Goal: Use online tool/utility: Use online tool/utility

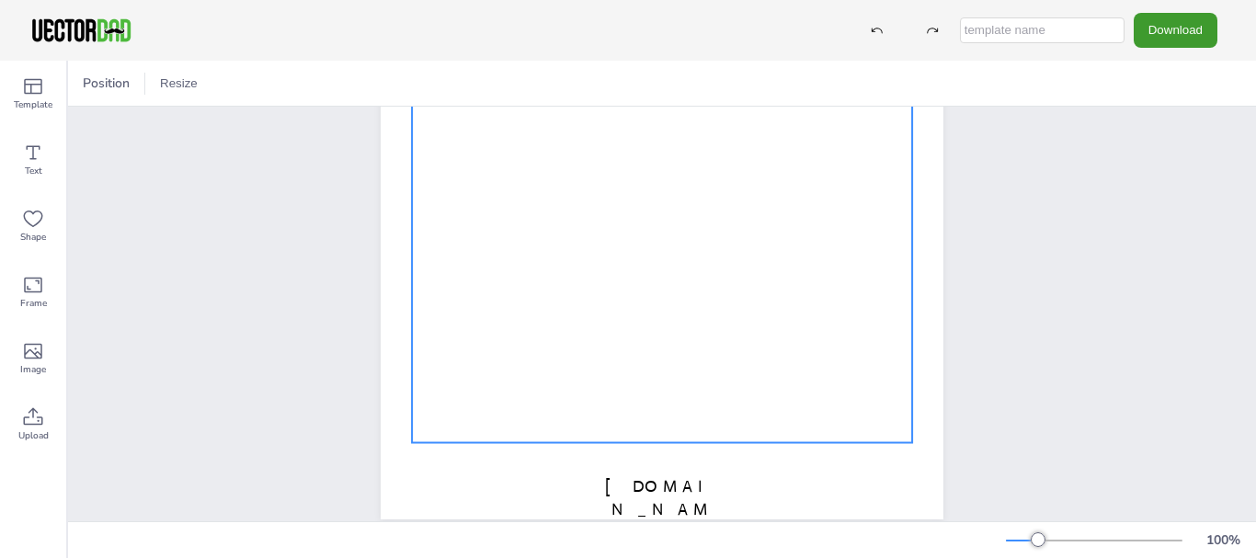
scroll to position [382, 0]
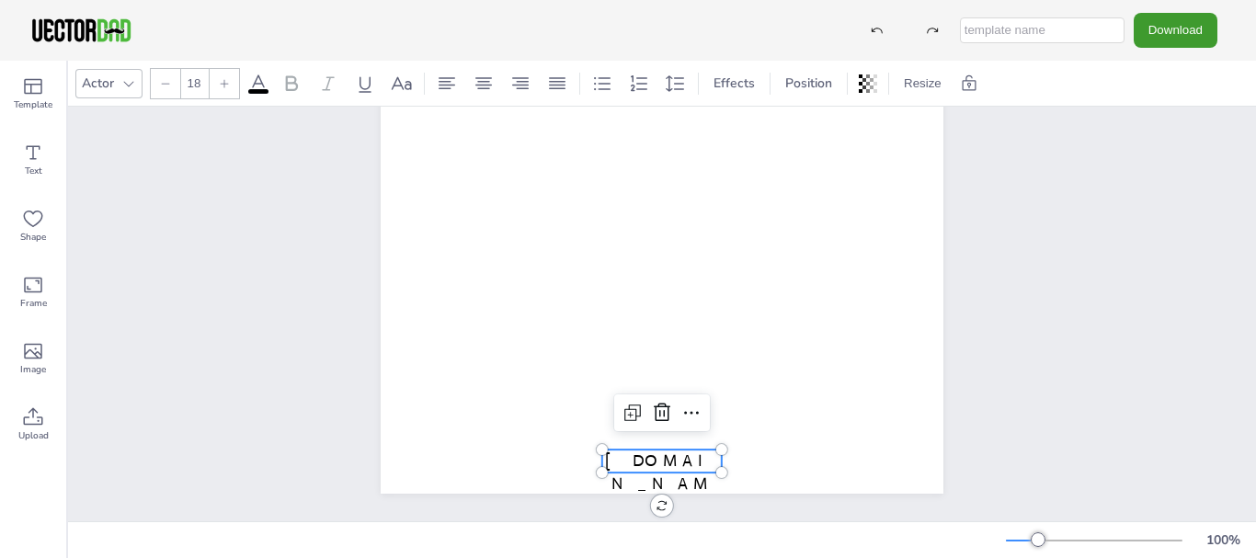
click at [654, 451] on span "[DOMAIN_NAME]" at bounding box center [662, 484] width 114 height 66
click at [655, 402] on icon at bounding box center [662, 413] width 22 height 22
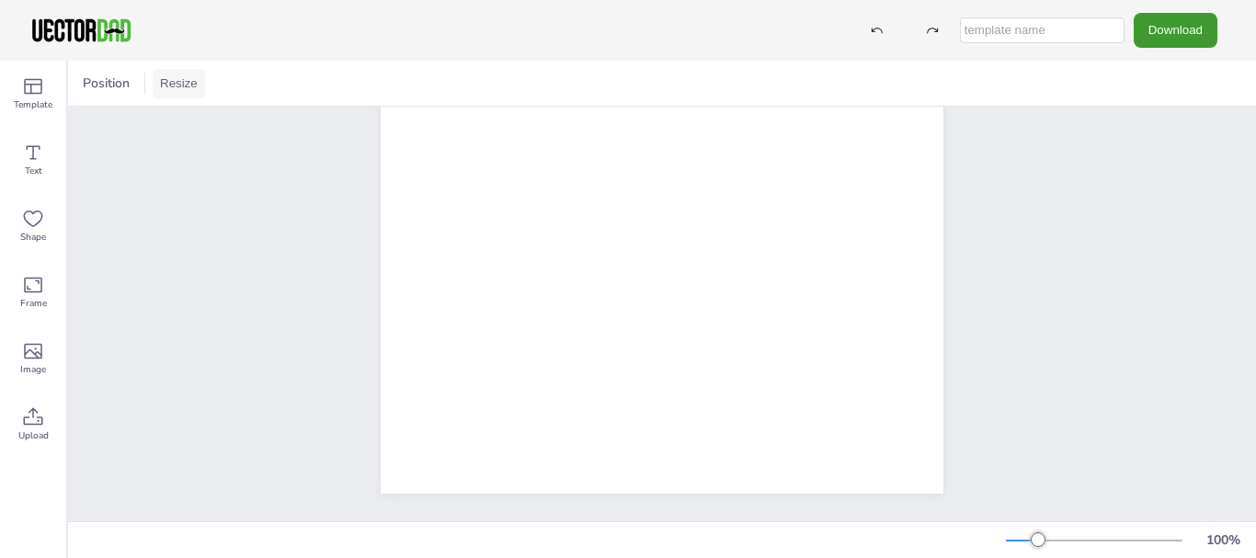
click at [161, 80] on button "Resize" at bounding box center [179, 83] width 52 height 29
click at [871, 22] on div at bounding box center [877, 30] width 33 height 33
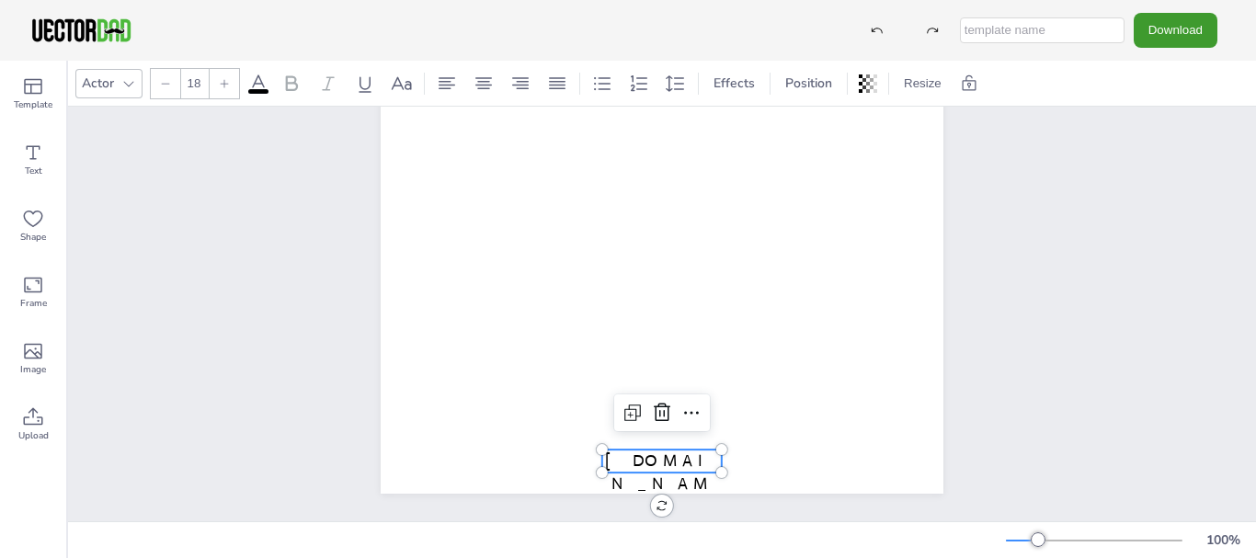
click at [672, 451] on span "[DOMAIN_NAME]" at bounding box center [662, 484] width 114 height 66
click at [671, 450] on span "[DOMAIN_NAME]" at bounding box center [662, 483] width 114 height 66
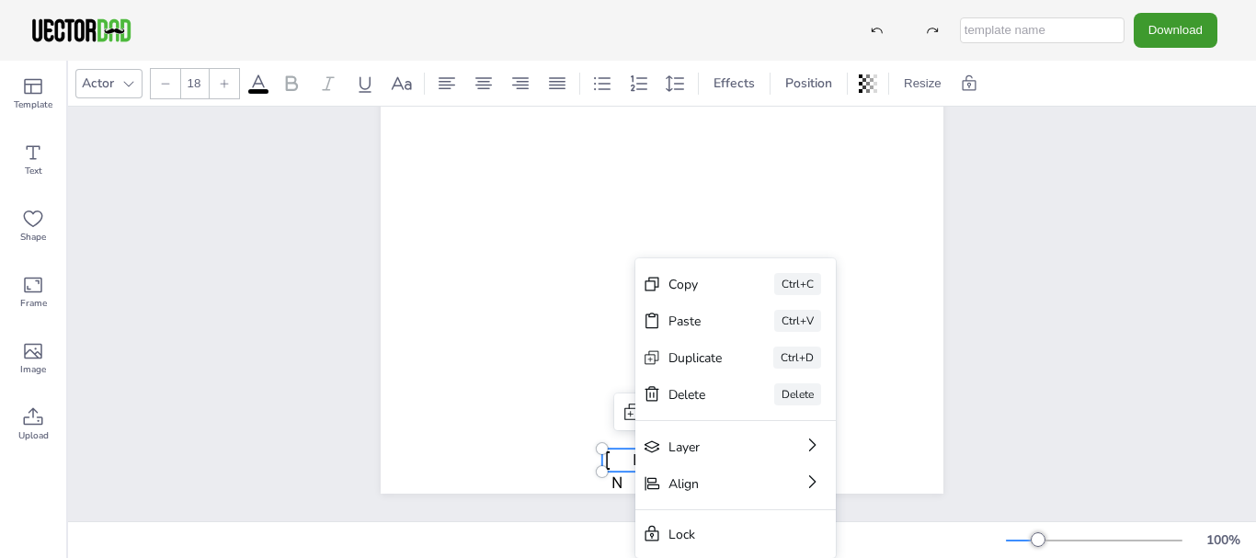
click at [634, 450] on span "[DOMAIN_NAME]" at bounding box center [662, 483] width 114 height 66
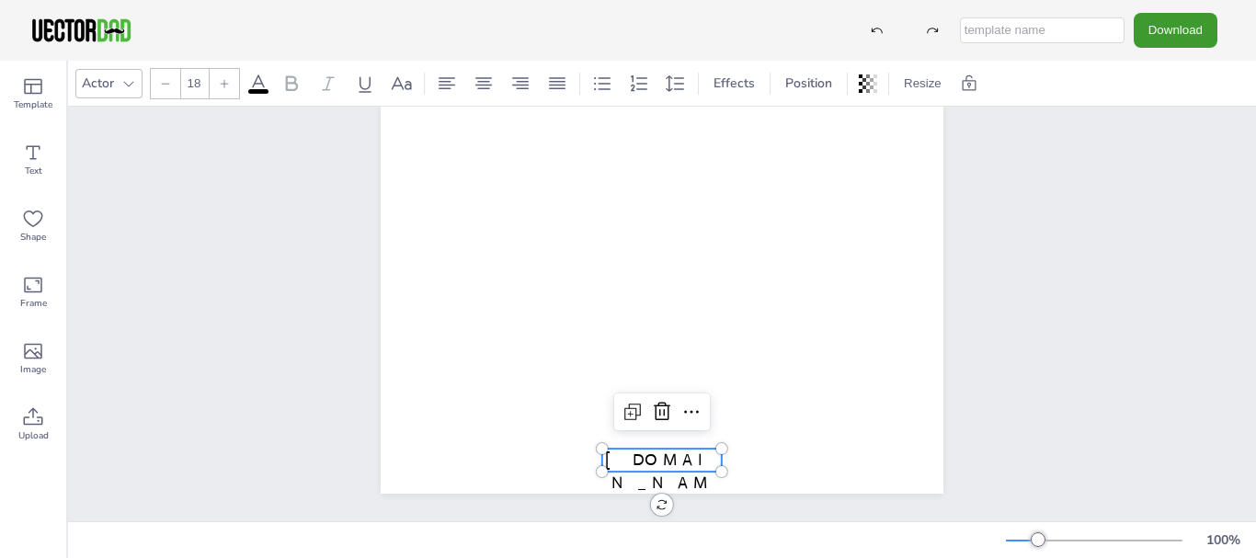
click at [631, 450] on span "[DOMAIN_NAME]" at bounding box center [662, 483] width 114 height 66
click at [630, 450] on span "[DOMAIN_NAME]" at bounding box center [662, 483] width 114 height 66
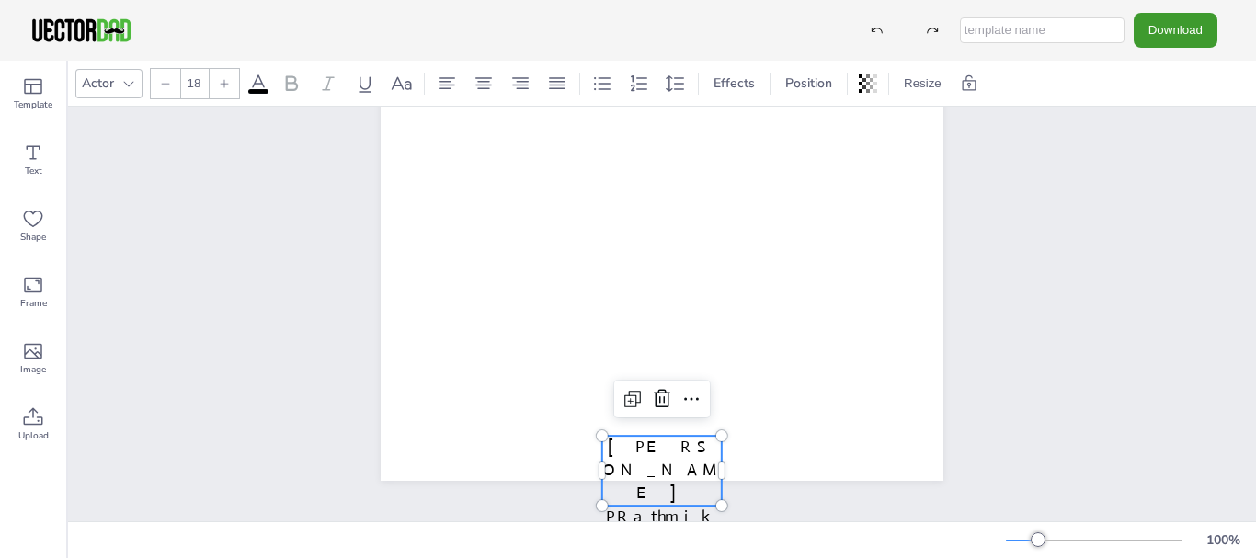
scroll to position [381, 0]
click at [620, 499] on span "[PERSON_NAME] PRathmik Shala" at bounding box center [662, 493] width 120 height 113
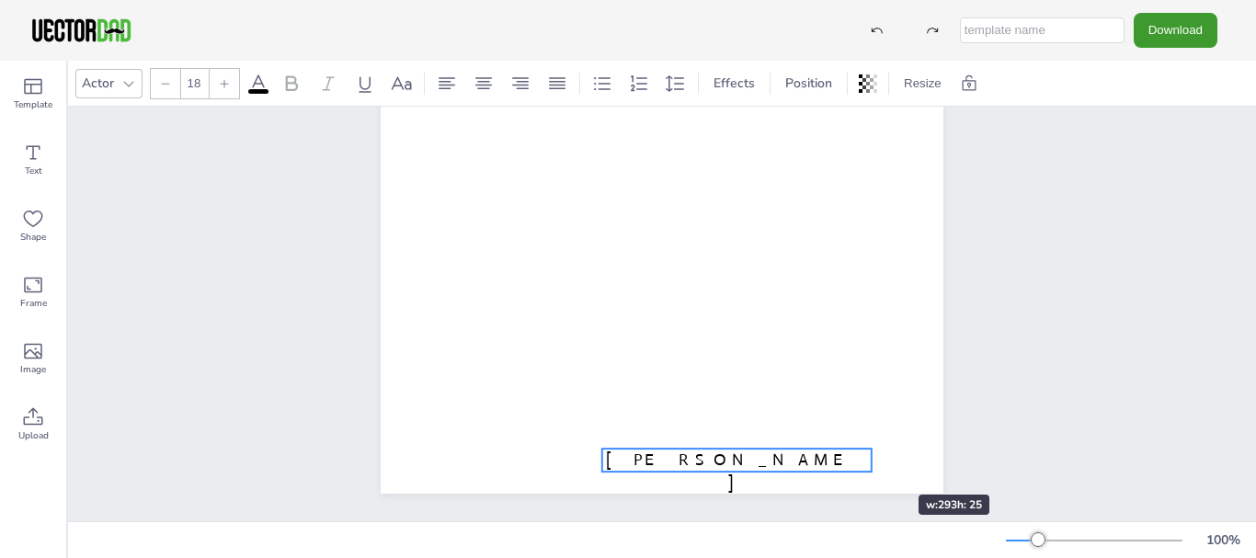
drag, startPoint x: 714, startPoint y: 470, endPoint x: 864, endPoint y: 462, distance: 150.2
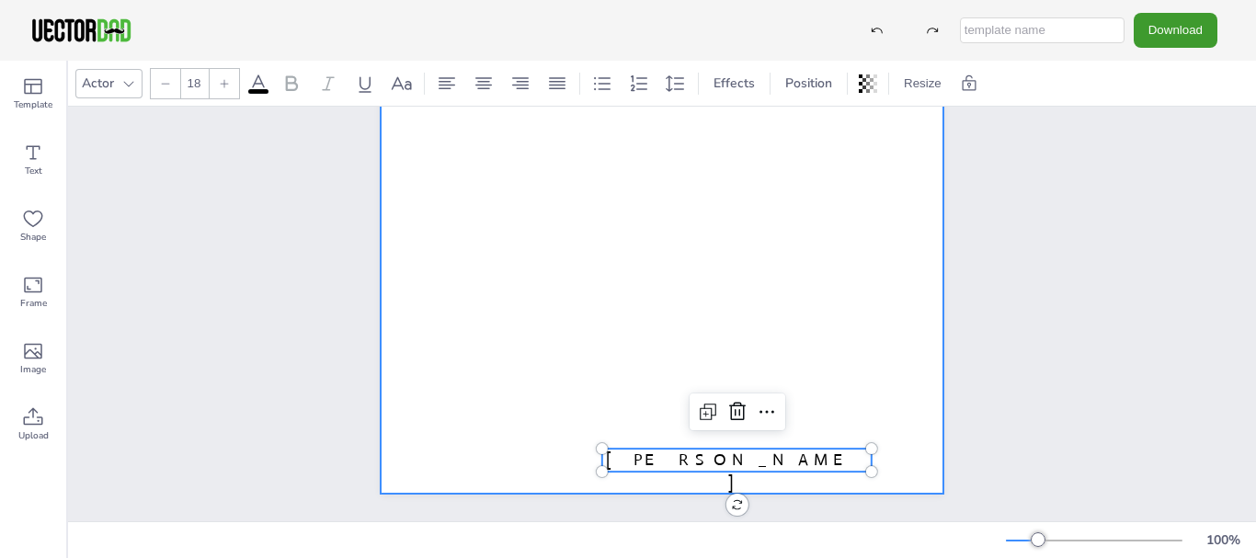
drag, startPoint x: 731, startPoint y: 440, endPoint x: 646, endPoint y: 421, distance: 87.5
click at [646, 421] on div "[PERSON_NAME] Shala MULTIPLICATION CHART 1-50 [PERSON_NAME]" at bounding box center [662, 130] width 563 height 728
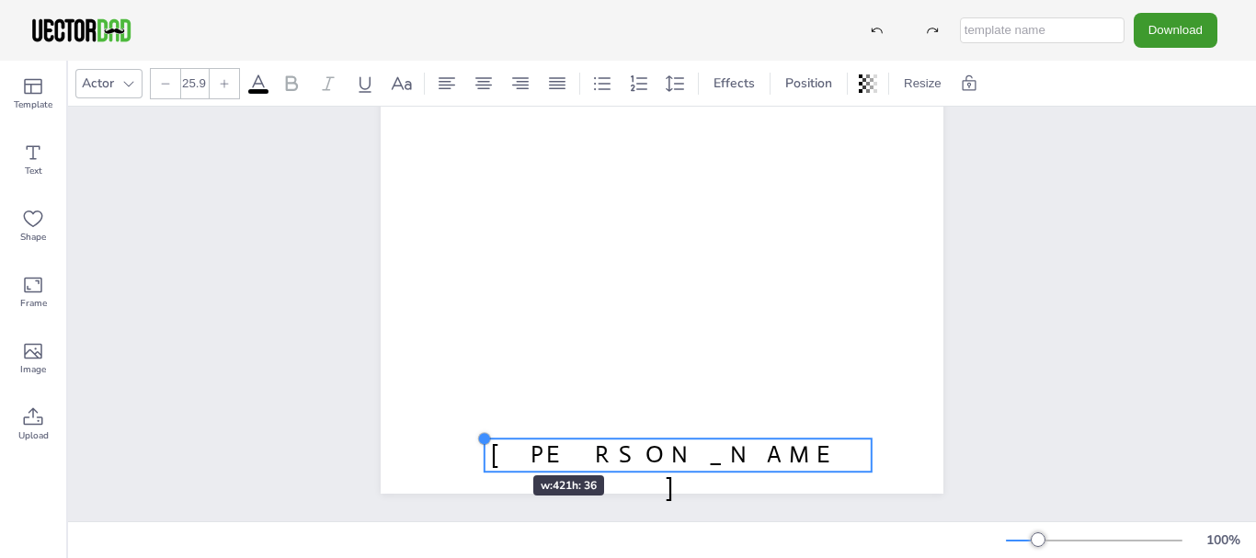
type input "26"
drag, startPoint x: 596, startPoint y: 438, endPoint x: 476, endPoint y: 446, distance: 120.8
click at [476, 446] on div "[PERSON_NAME] Shala MULTIPLICATION CHART 1-50 [PERSON_NAME]" at bounding box center [662, 130] width 563 height 728
click at [673, 445] on span "[PERSON_NAME]" at bounding box center [677, 471] width 378 height 63
click at [696, 391] on icon at bounding box center [706, 402] width 22 height 22
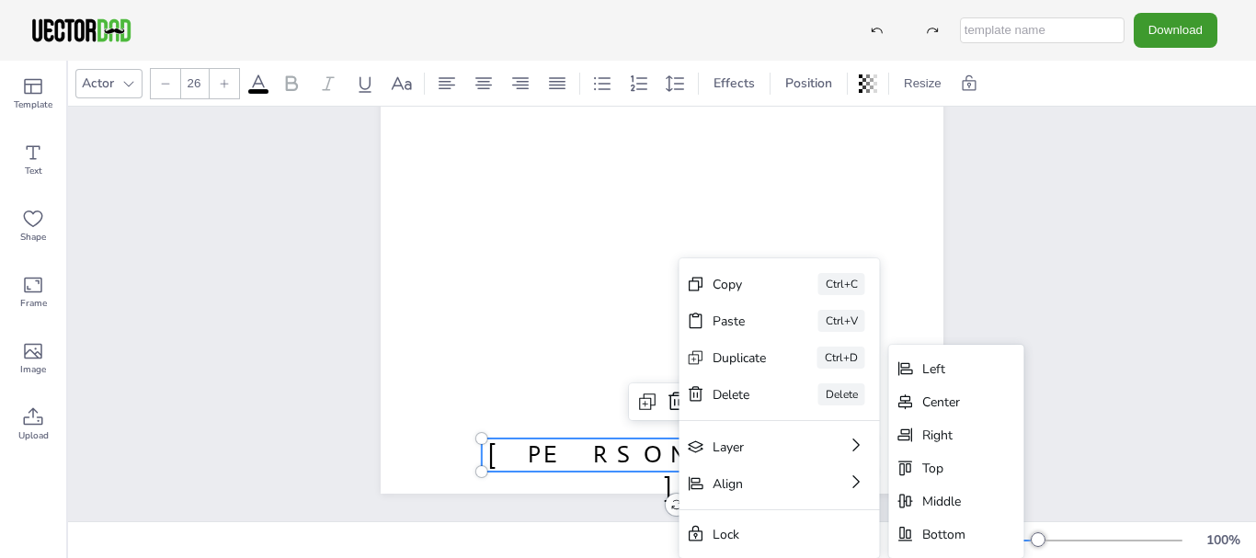
click at [919, 463] on div "Top" at bounding box center [956, 468] width 135 height 33
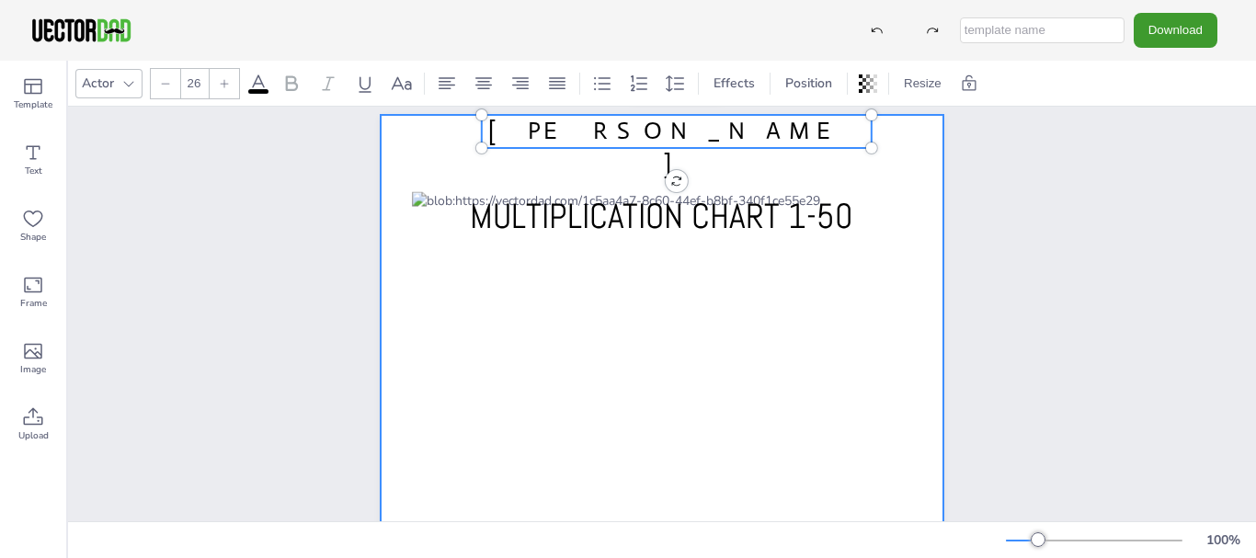
scroll to position [0, 0]
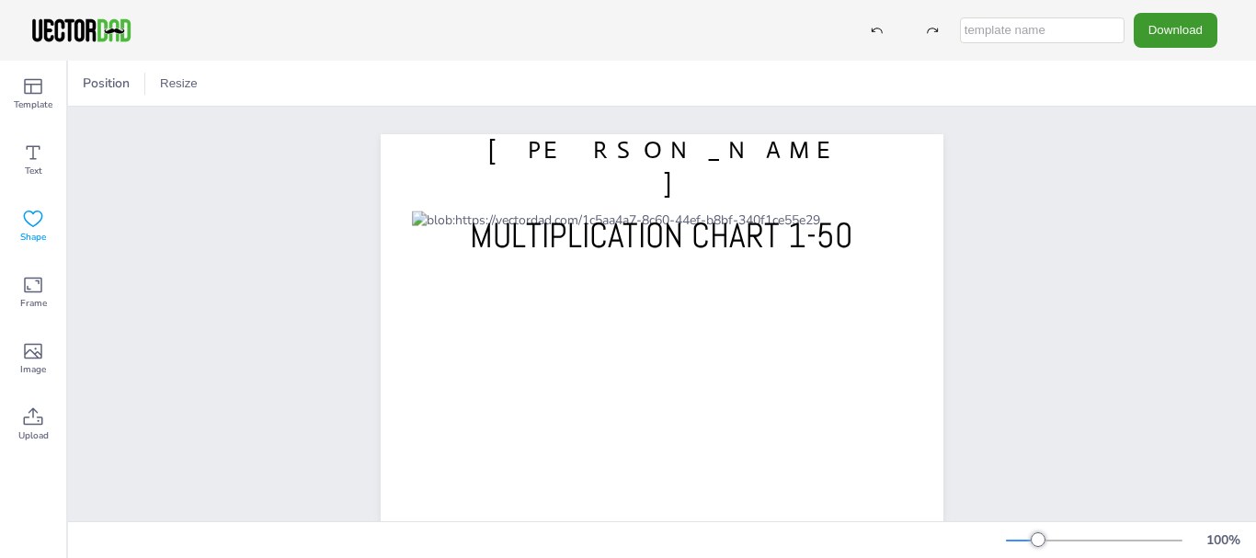
click at [37, 222] on icon at bounding box center [33, 219] width 22 height 22
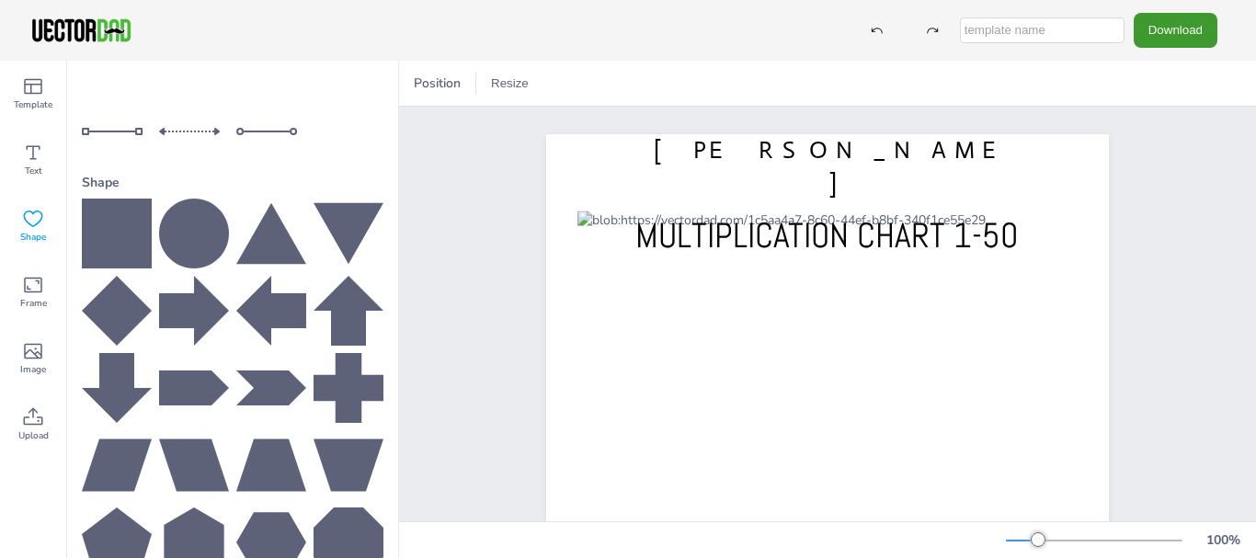
scroll to position [290, 0]
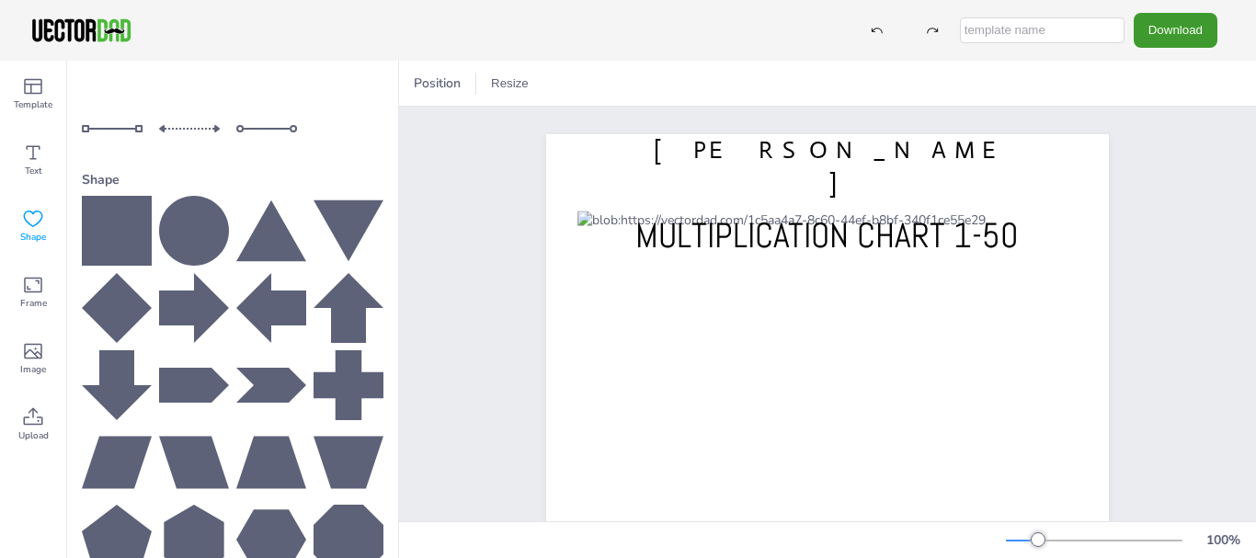
click at [118, 211] on icon at bounding box center [117, 231] width 70 height 70
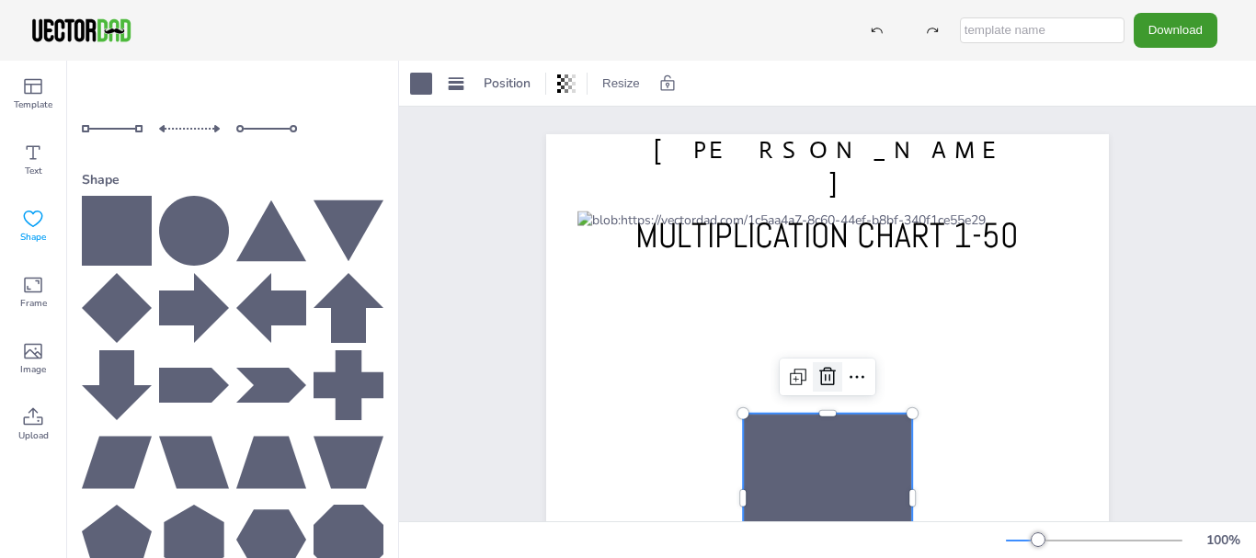
click at [821, 371] on icon at bounding box center [828, 376] width 17 height 18
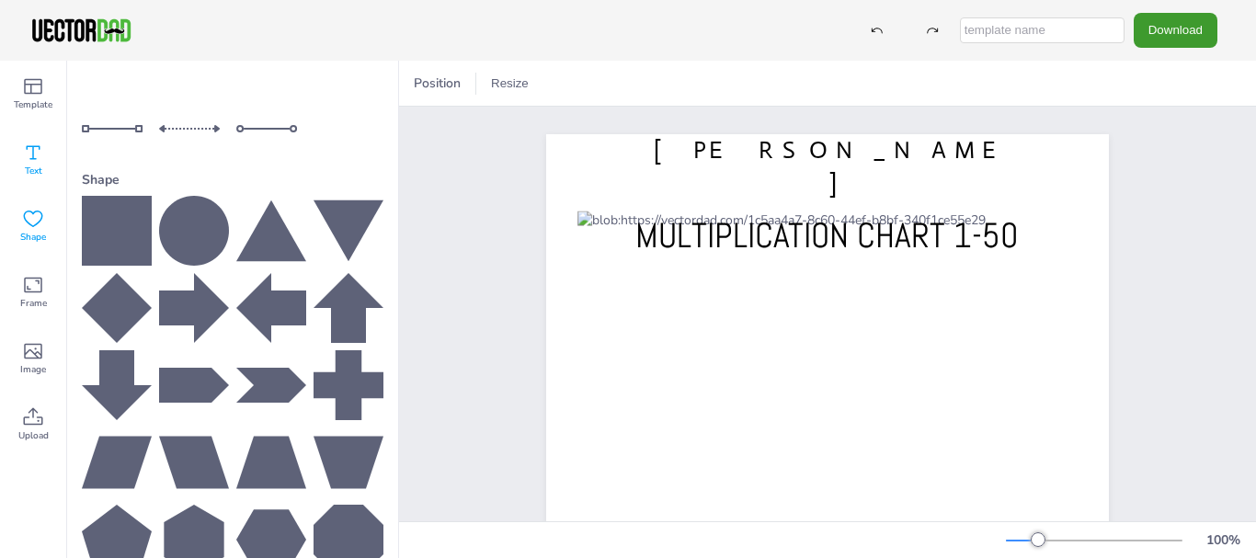
click at [26, 157] on icon at bounding box center [33, 153] width 22 height 22
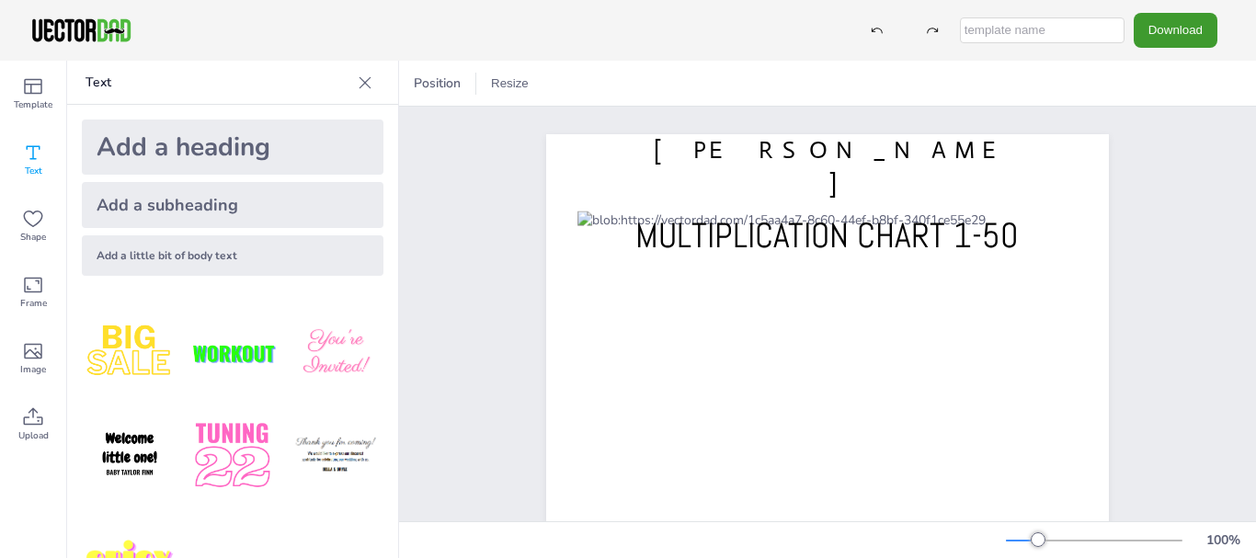
click at [249, 145] on div "Add a heading" at bounding box center [233, 147] width 302 height 55
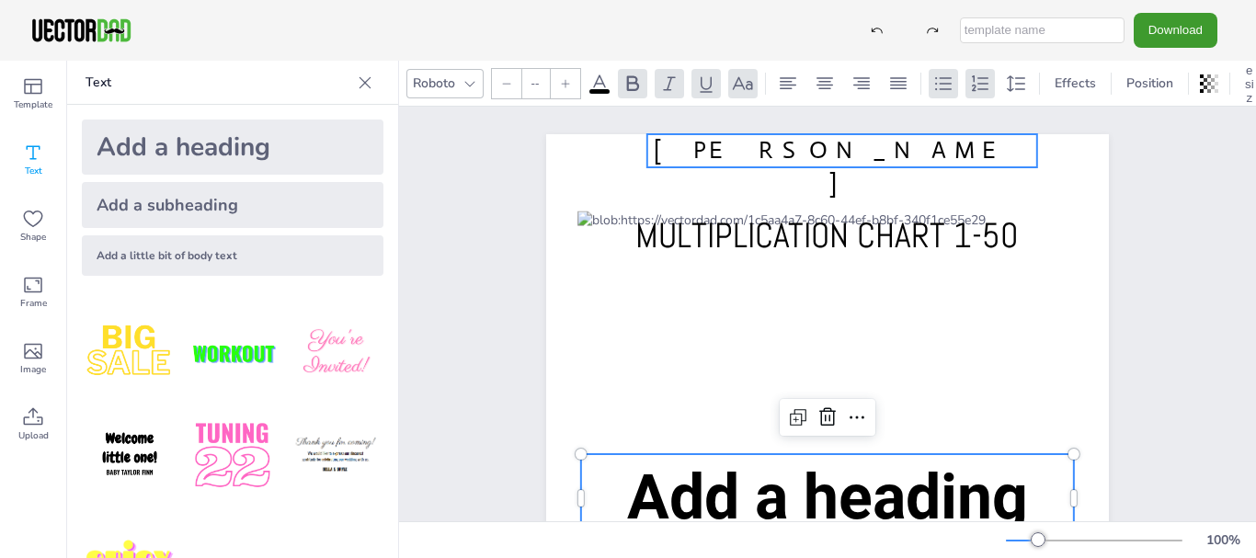
type input "26"
click at [707, 146] on span "[PERSON_NAME]" at bounding box center [843, 166] width 378 height 63
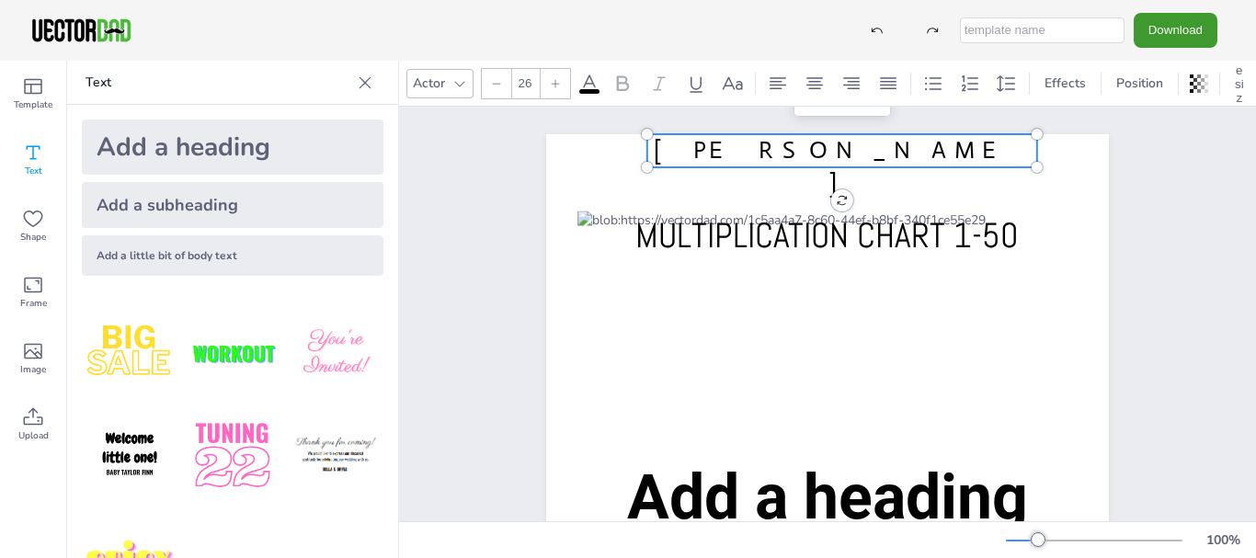
click at [707, 146] on span "[PERSON_NAME]" at bounding box center [843, 166] width 378 height 63
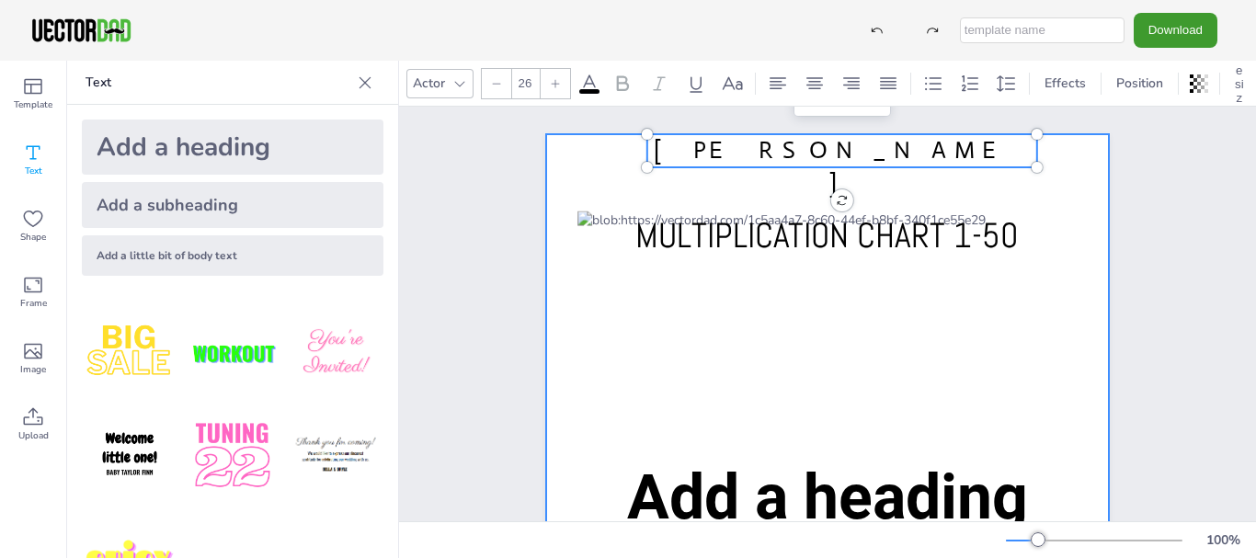
drag, startPoint x: 662, startPoint y: 148, endPoint x: 1056, endPoint y: 156, distance: 393.8
click at [1056, 156] on div "[PERSON_NAME] Shala MULTIPLICATION CHART 1-50 Add a heading [PERSON_NAME] Shala" at bounding box center [827, 498] width 563 height 728
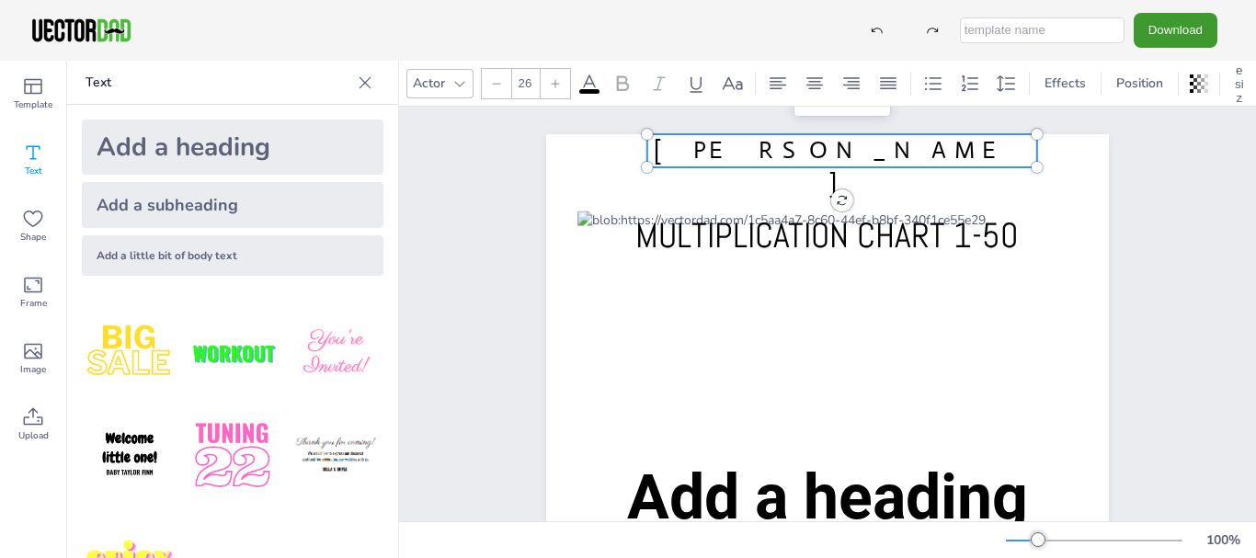
click at [454, 76] on icon at bounding box center [460, 83] width 15 height 15
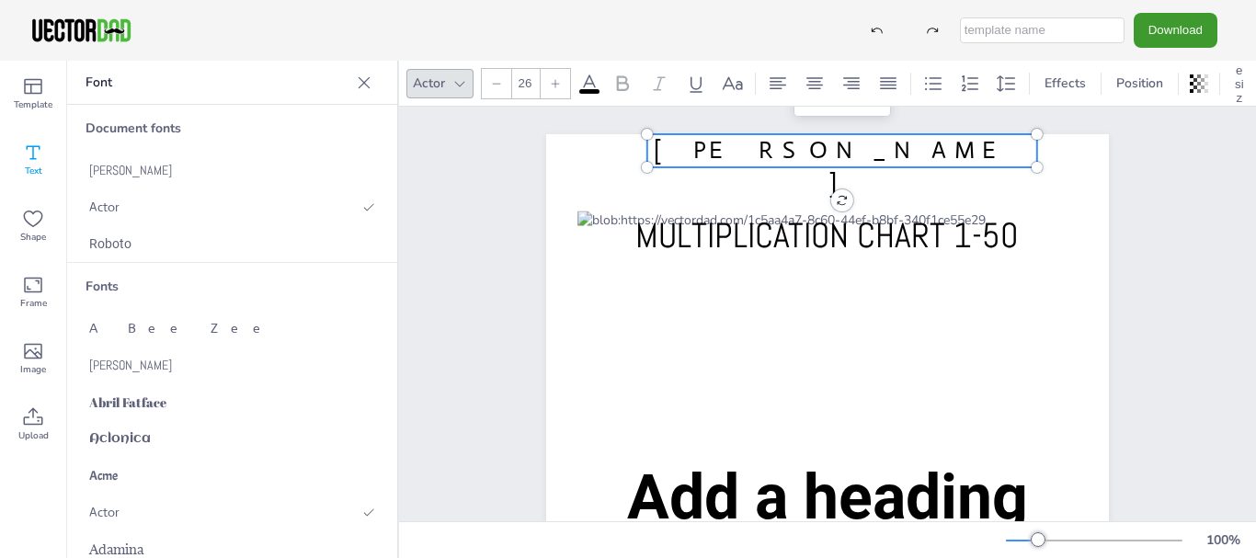
click at [461, 82] on icon at bounding box center [460, 83] width 15 height 15
click at [1203, 77] on icon at bounding box center [1199, 84] width 18 height 18
type input "62"
drag, startPoint x: 1194, startPoint y: 149, endPoint x: 1148, endPoint y: 148, distance: 46.0
click at [1148, 148] on div at bounding box center [1147, 149] width 15 height 15
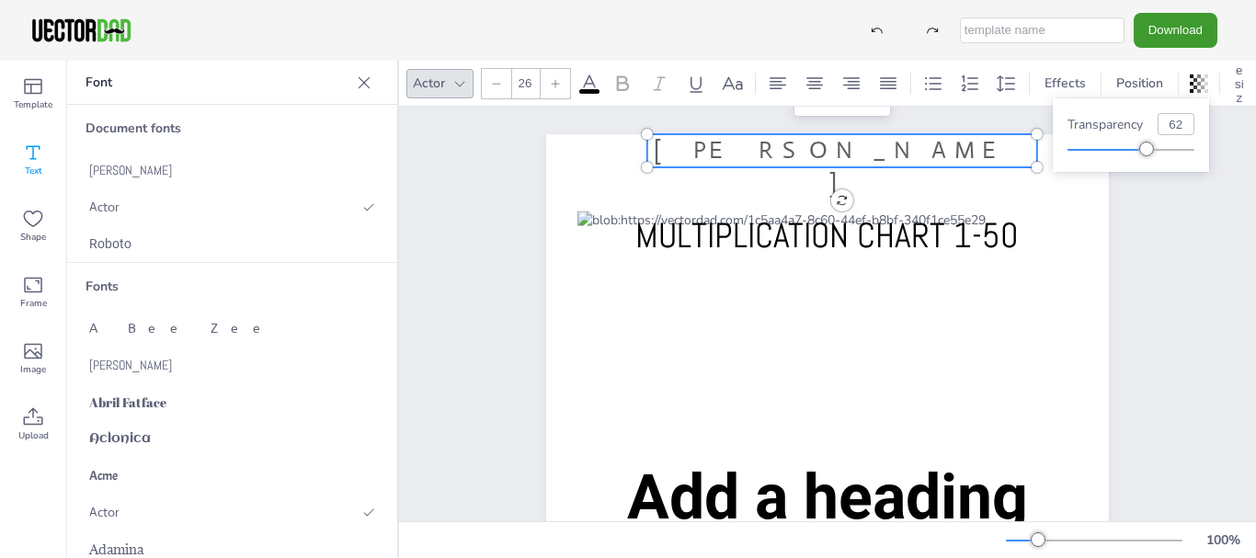
click at [1156, 218] on div "[PERSON_NAME] Shala MULTIPLICATION CHART 1-50 Add a heading [PERSON_NAME] Shala" at bounding box center [827, 498] width 721 height 783
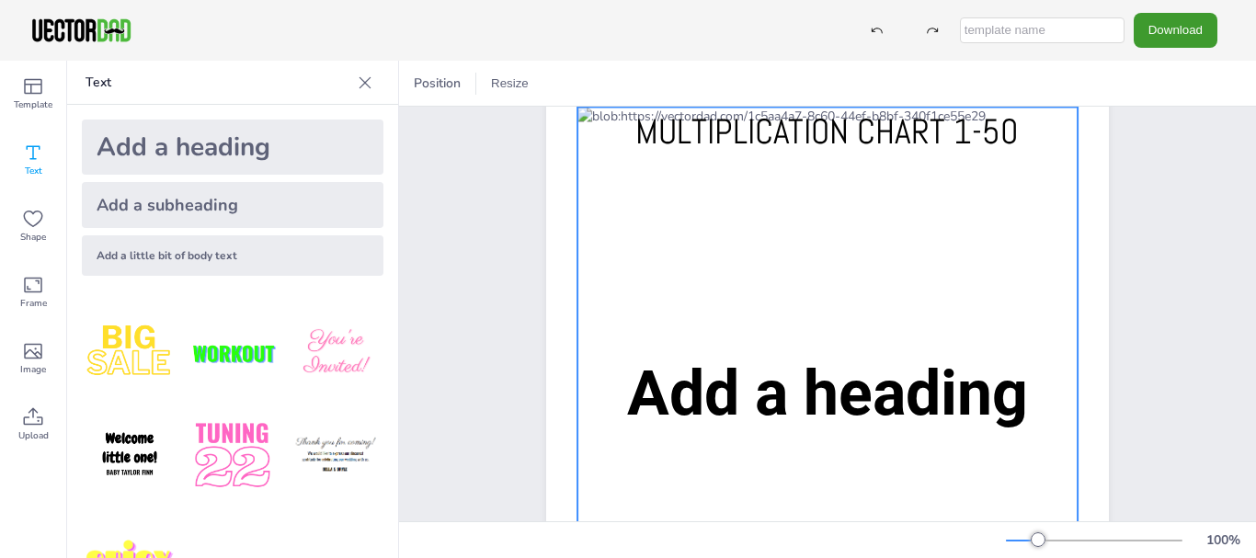
scroll to position [184, 0]
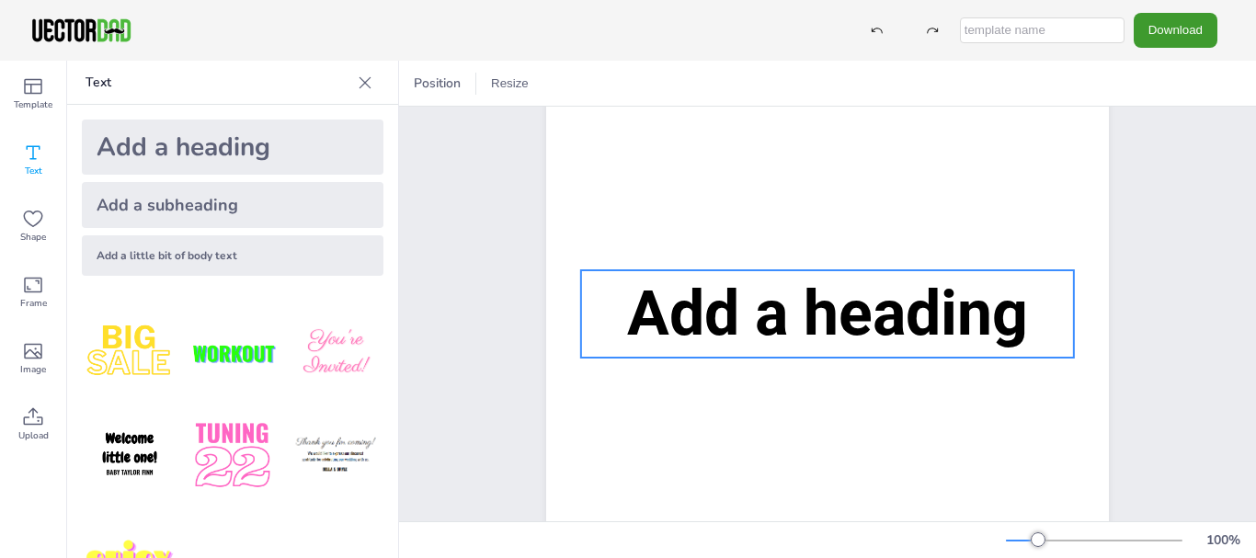
click at [924, 300] on span "Add a heading" at bounding box center [827, 314] width 401 height 74
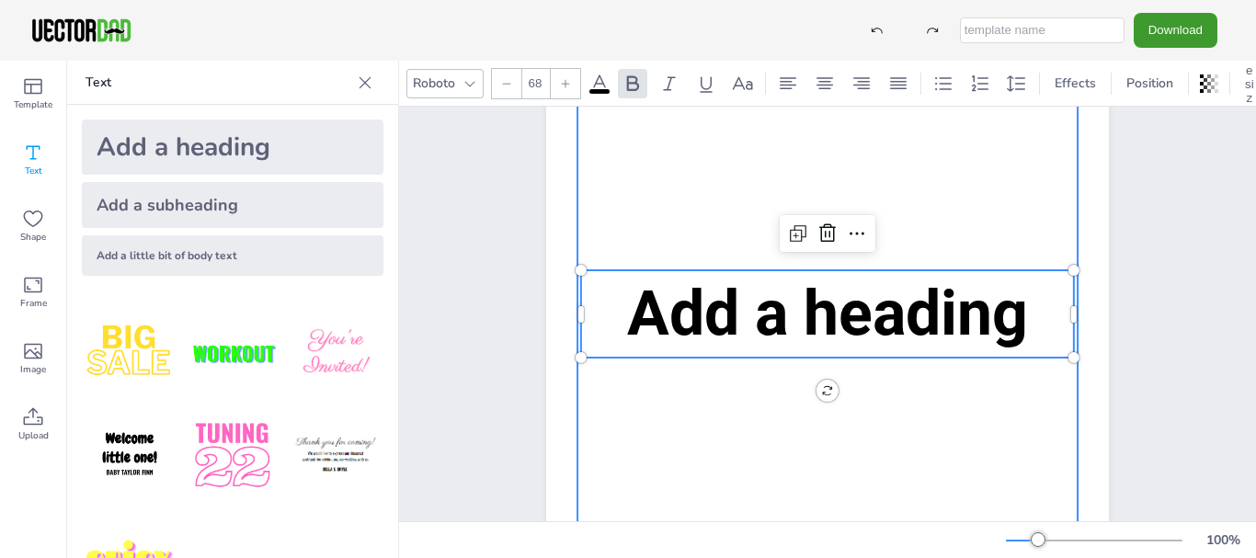
click at [932, 269] on div at bounding box center [828, 315] width 500 height 574
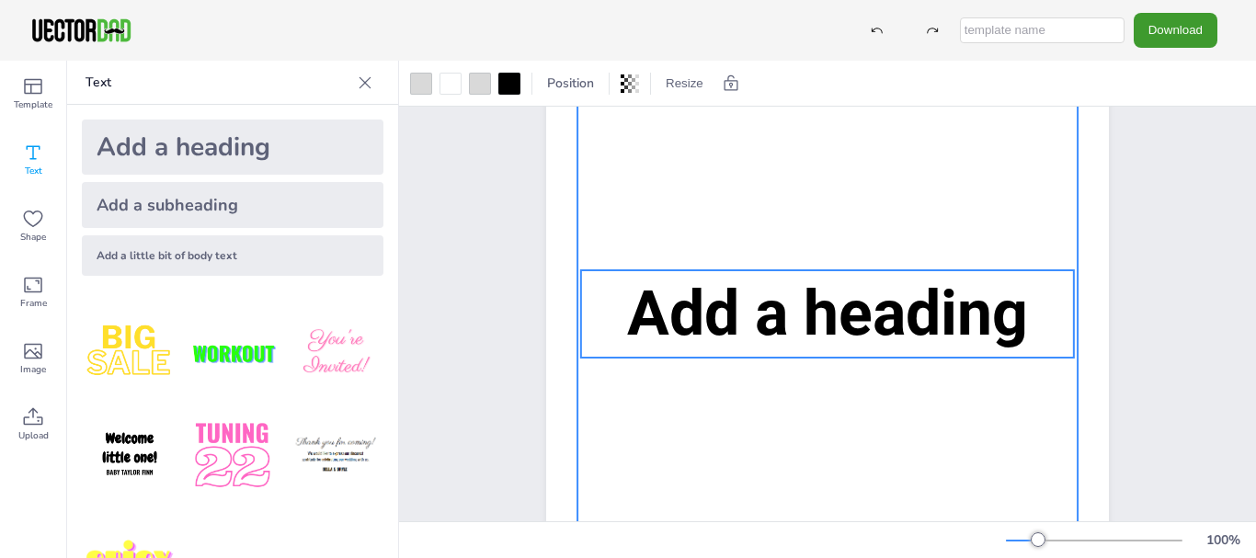
click at [876, 297] on span "Add a heading" at bounding box center [827, 314] width 401 height 74
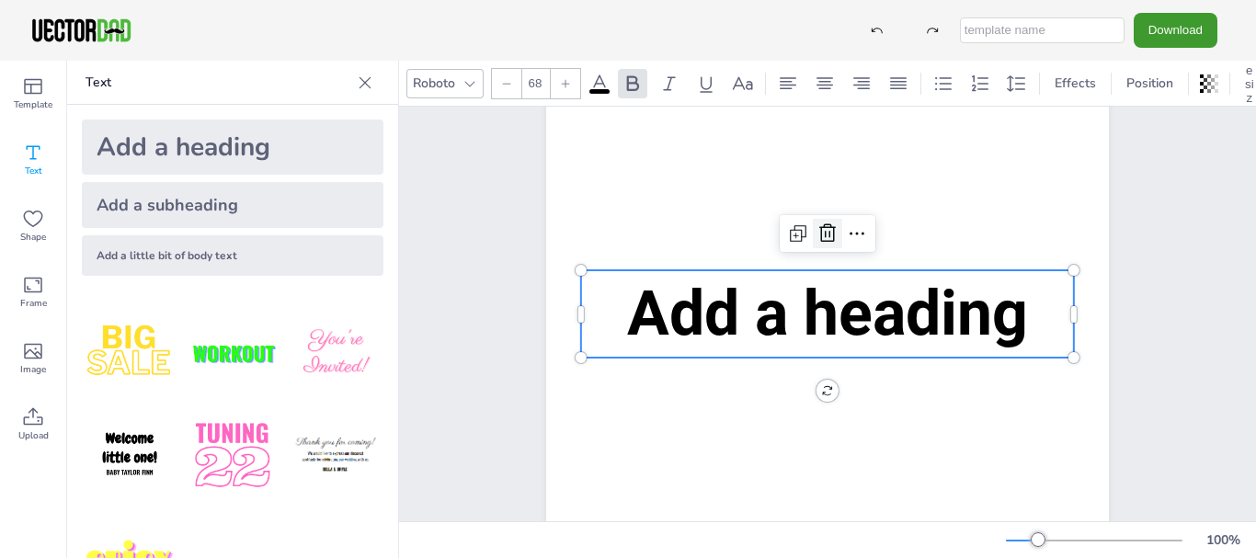
click at [822, 235] on icon at bounding box center [828, 233] width 17 height 18
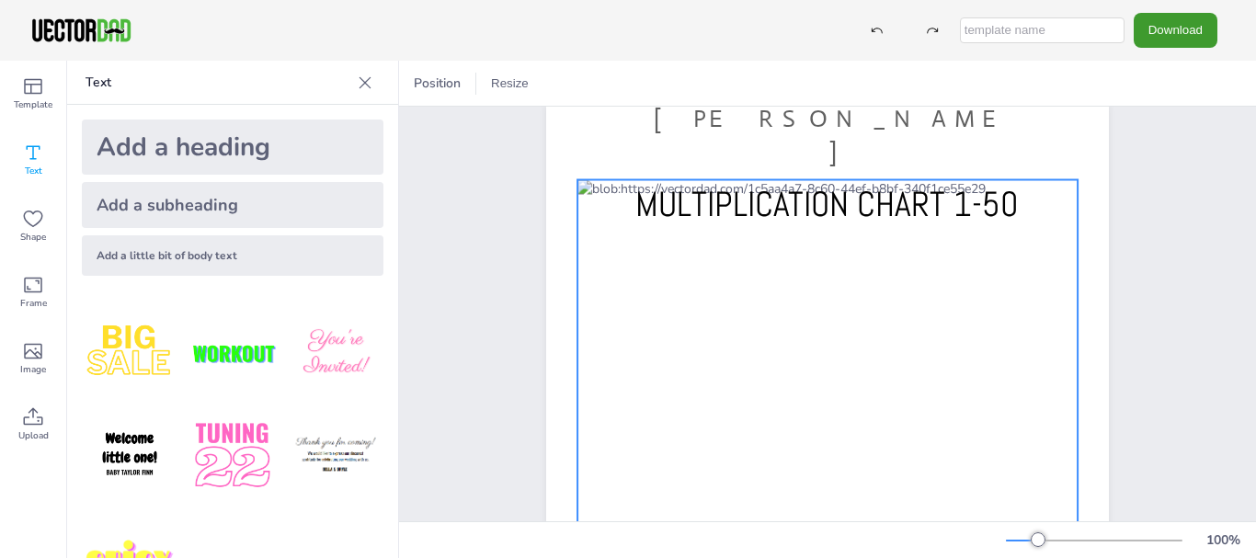
scroll to position [0, 0]
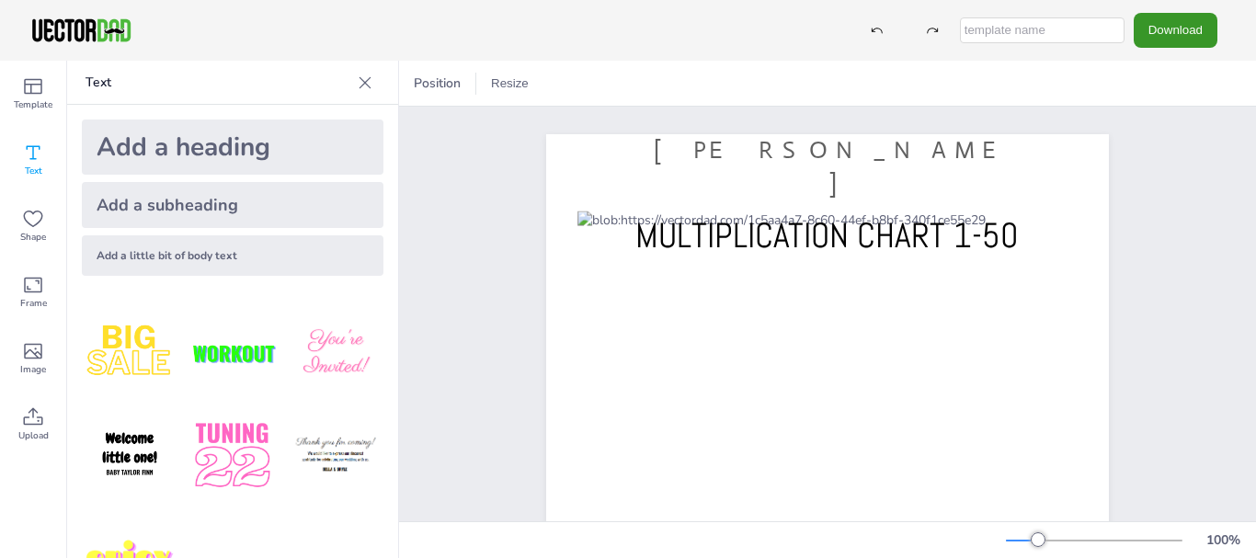
click at [1166, 28] on button "Download" at bounding box center [1176, 30] width 84 height 34
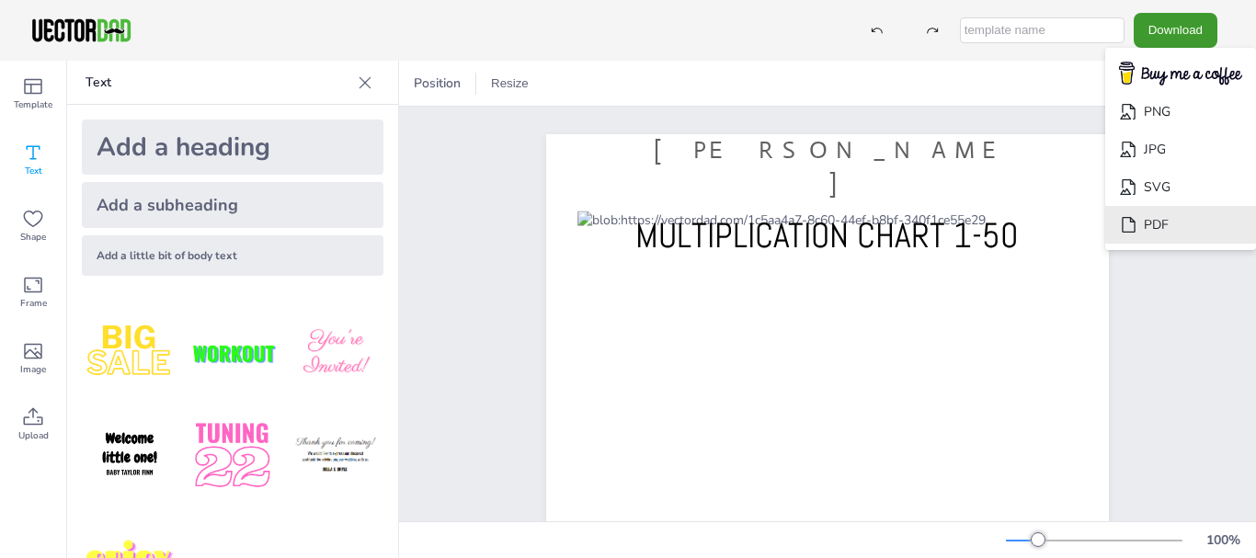
click at [1172, 206] on li "PDF" at bounding box center [1181, 225] width 151 height 38
